Goal: Task Accomplishment & Management: Use online tool/utility

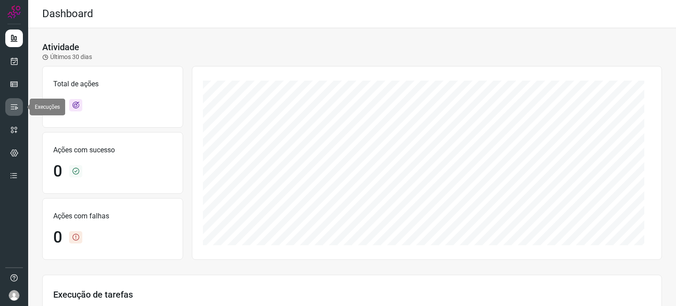
click at [18, 103] on icon at bounding box center [14, 107] width 9 height 9
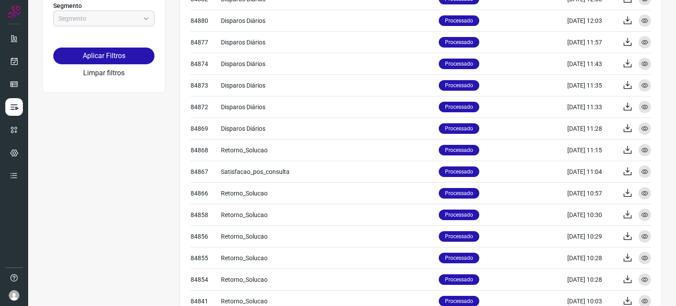
scroll to position [220, 0]
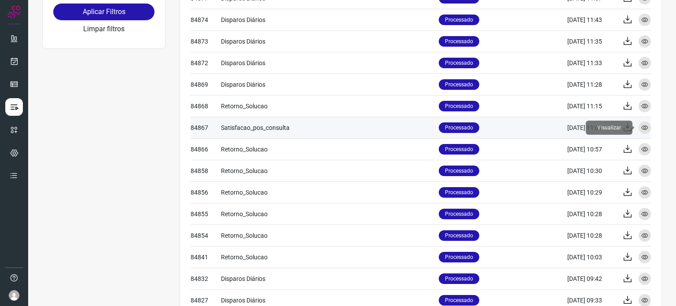
click at [641, 126] on icon at bounding box center [644, 127] width 7 height 7
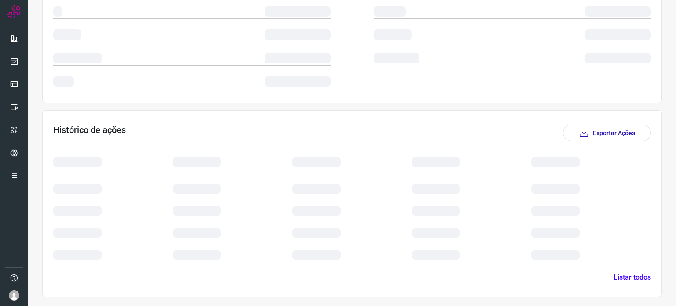
scroll to position [158, 0]
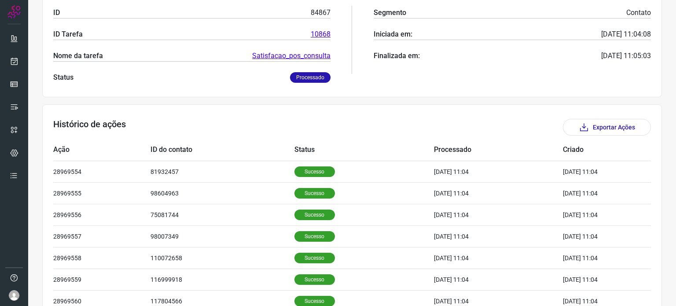
drag, startPoint x: 288, startPoint y: 56, endPoint x: 244, endPoint y: 68, distance: 45.3
click at [244, 68] on div "ID 84867 ID Tarefa 10868 Nome da tarefa Satisfacao_pos_consulta Status Processa…" at bounding box center [191, 40] width 277 height 86
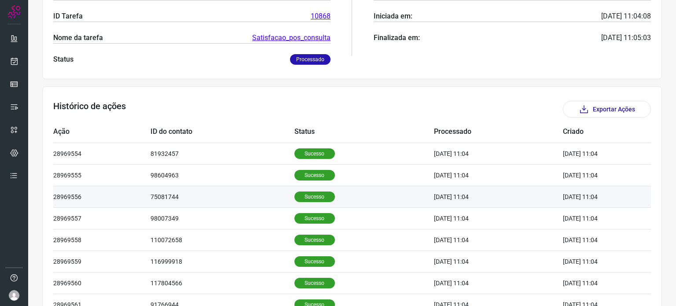
scroll to position [88, 0]
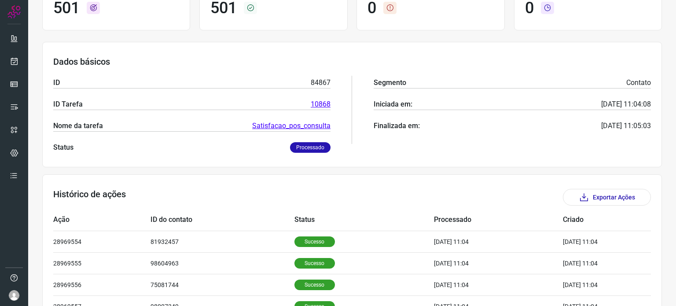
click at [291, 125] on link "Satisfacao_pos_consulta" at bounding box center [291, 126] width 78 height 11
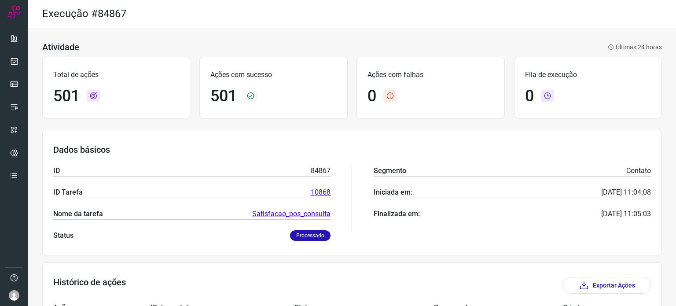
drag, startPoint x: 305, startPoint y: 216, endPoint x: 233, endPoint y: 173, distance: 83.7
click at [233, 173] on div "ID 84867" at bounding box center [191, 171] width 277 height 11
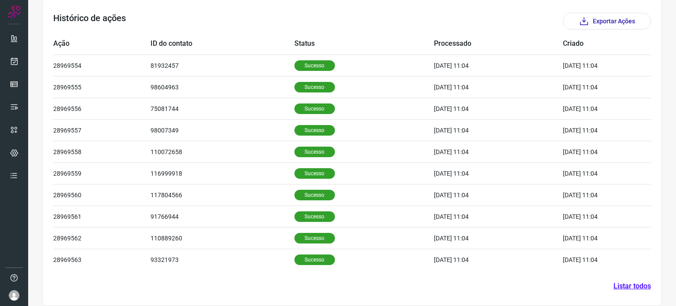
scroll to position [176, 0]
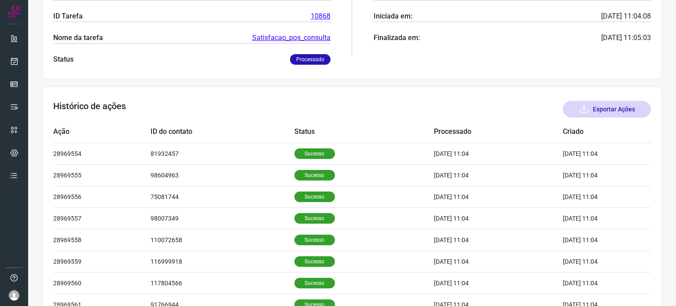
click at [610, 112] on button "Exportar Ações" at bounding box center [607, 109] width 88 height 17
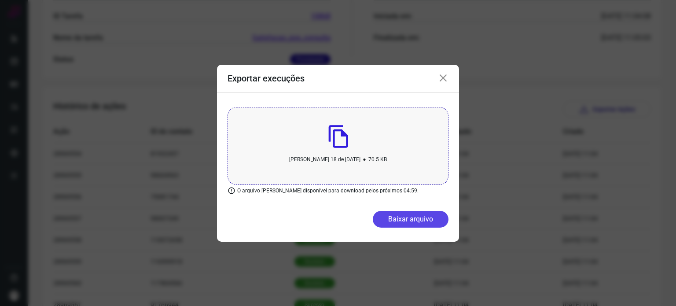
click at [412, 214] on button "Baixar arquivo" at bounding box center [411, 219] width 76 height 17
click at [444, 82] on icon at bounding box center [443, 78] width 11 height 11
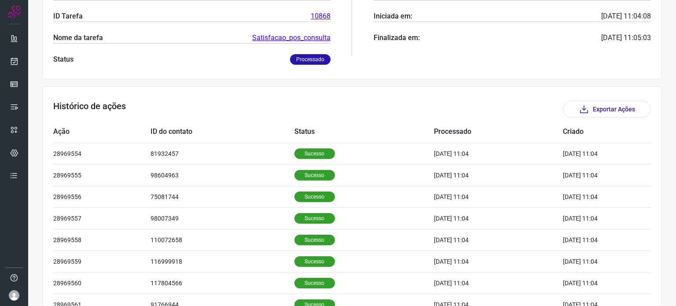
scroll to position [0, 0]
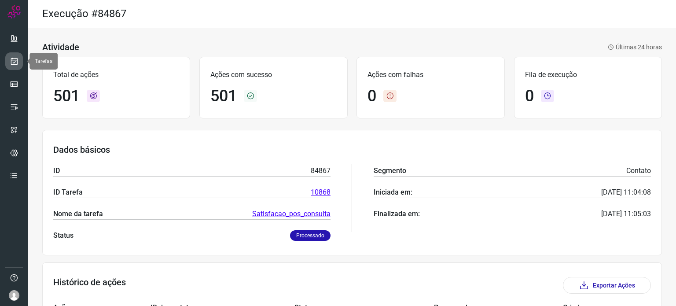
click at [12, 63] on icon at bounding box center [14, 61] width 9 height 9
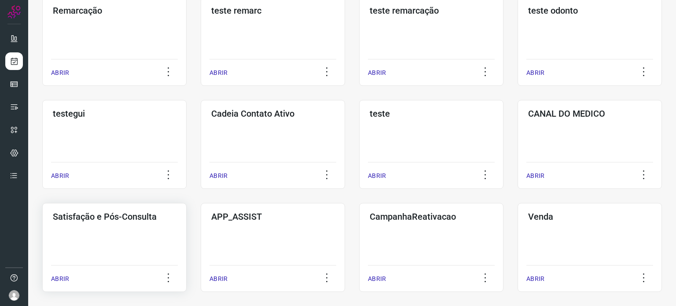
click at [133, 221] on h3 "Satisfação e Pós-Consulta" at bounding box center [114, 216] width 123 height 11
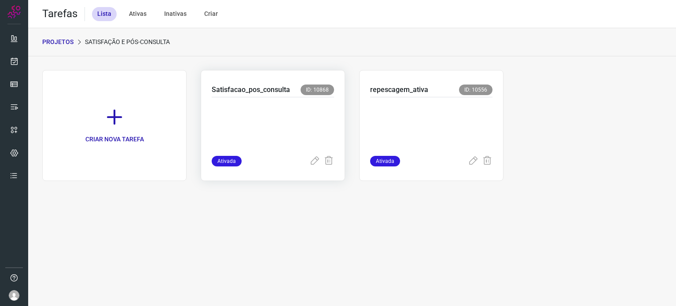
click at [290, 116] on p at bounding box center [273, 125] width 122 height 44
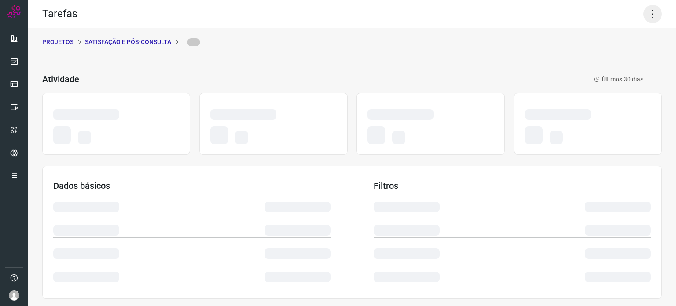
click at [649, 13] on icon at bounding box center [653, 14] width 18 height 18
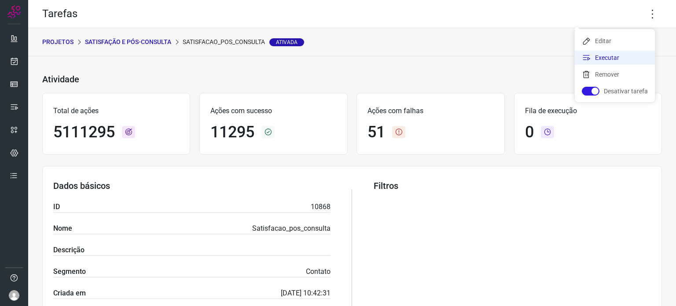
click at [608, 61] on li "Executar" at bounding box center [615, 58] width 80 height 14
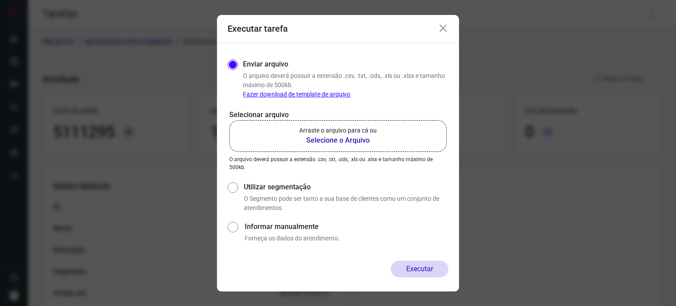
click at [378, 145] on label "Arraste o arquivo para cá ou Selecione o Arquivo" at bounding box center [337, 136] width 217 height 32
click at [0, 0] on input "Arraste o arquivo para cá ou Selecione o Arquivo" at bounding box center [0, 0] width 0 height 0
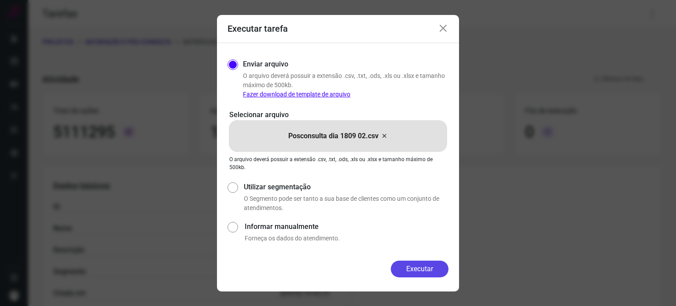
click at [431, 265] on button "Executar" at bounding box center [420, 269] width 58 height 17
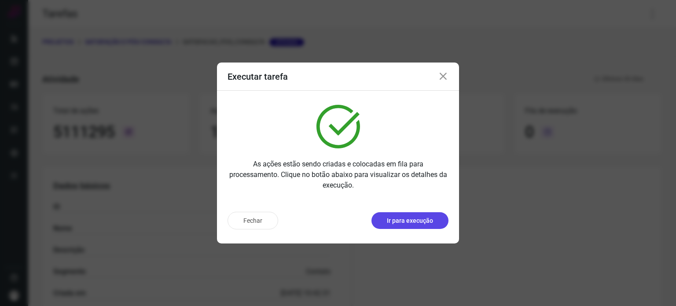
click at [421, 221] on p "Ir para execução" at bounding box center [410, 220] width 46 height 9
